Goal: Task Accomplishment & Management: Manage account settings

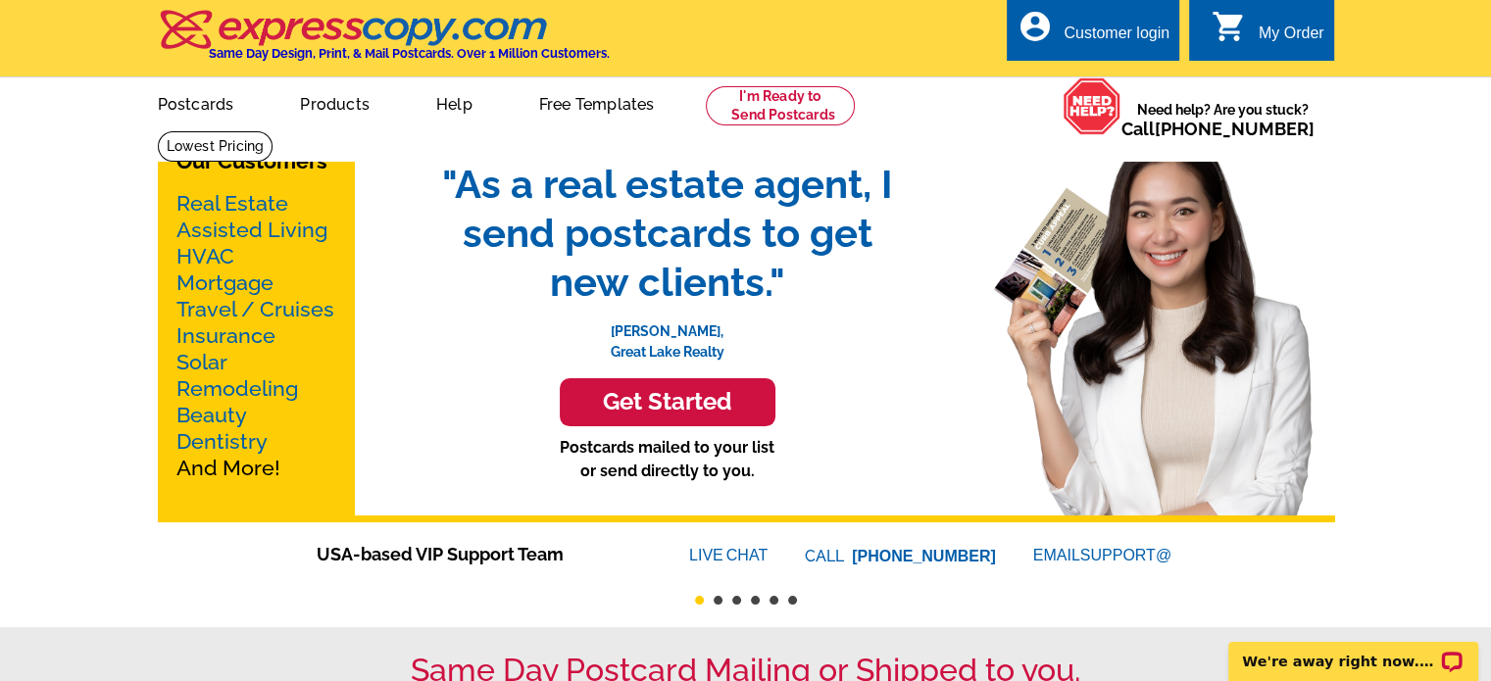
click at [1129, 37] on div "Customer login" at bounding box center [1116, 37] width 106 height 27
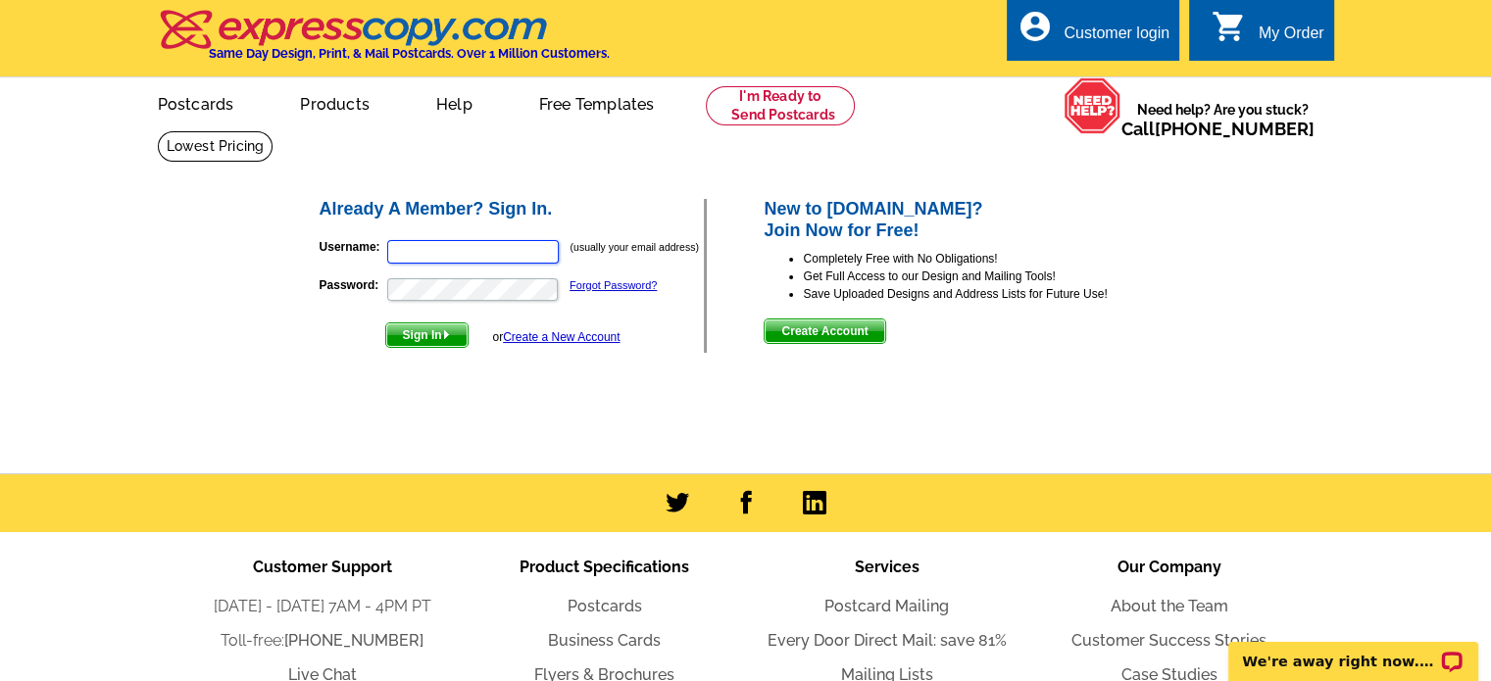
type input "[EMAIL_ADDRESS][DOMAIN_NAME]"
click at [423, 337] on span "Sign In" at bounding box center [426, 335] width 81 height 24
